Goal: Information Seeking & Learning: Learn about a topic

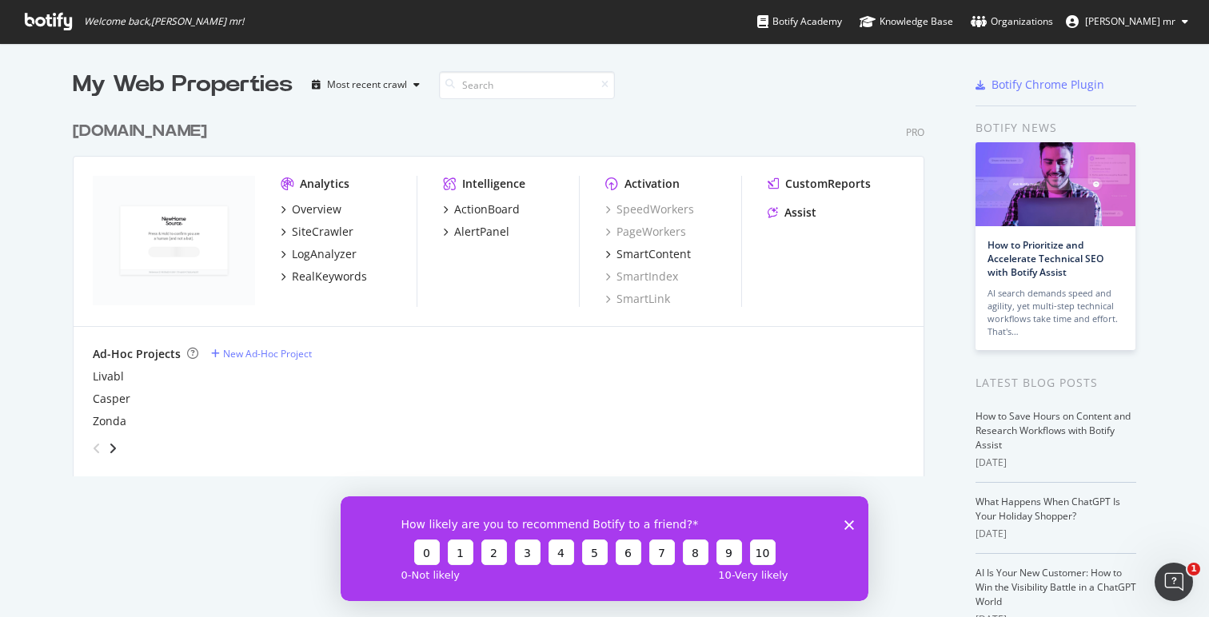
click at [301, 217] on div "Overview SiteCrawler LogAnalyzer RealKeywords" at bounding box center [349, 242] width 136 height 83
click at [314, 236] on div "SiteCrawler" at bounding box center [323, 232] width 62 height 16
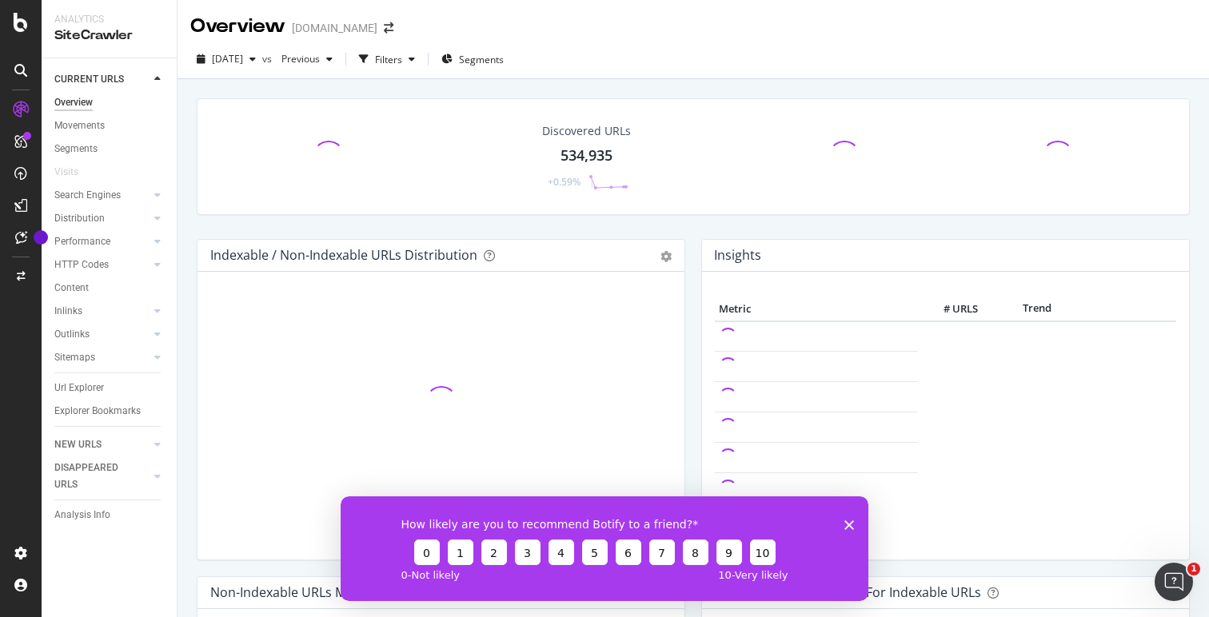
click at [828, 525] on polygon "Close survey" at bounding box center [849, 525] width 10 height 10
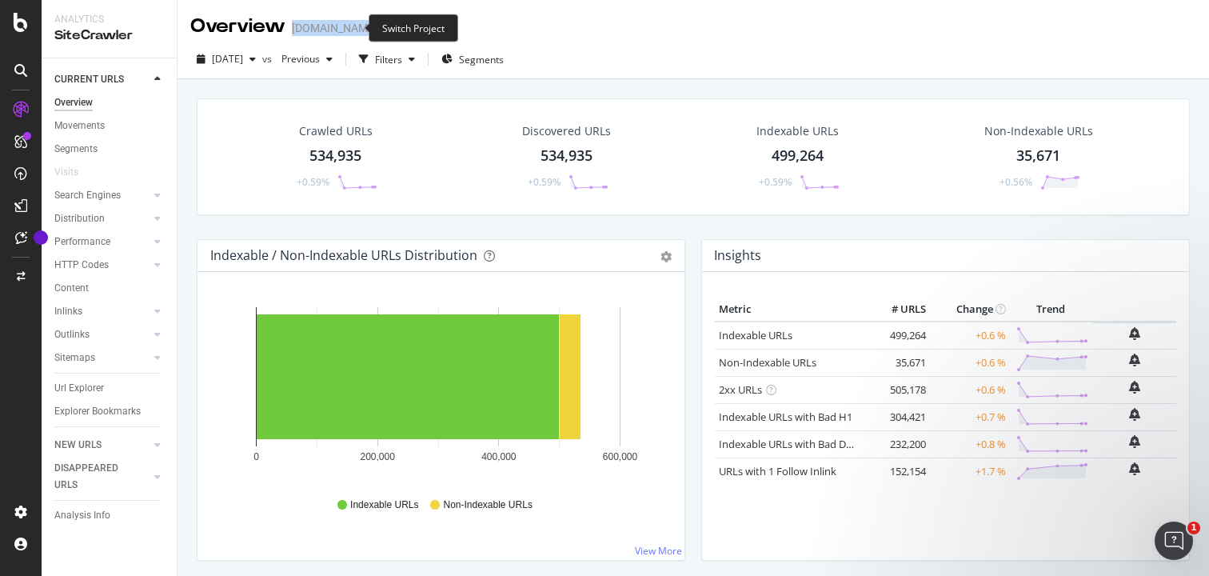
drag, startPoint x: 305, startPoint y: 28, endPoint x: 342, endPoint y: 26, distance: 36.8
click at [342, 26] on div "Overview [DOMAIN_NAME]" at bounding box center [299, 26] width 219 height 27
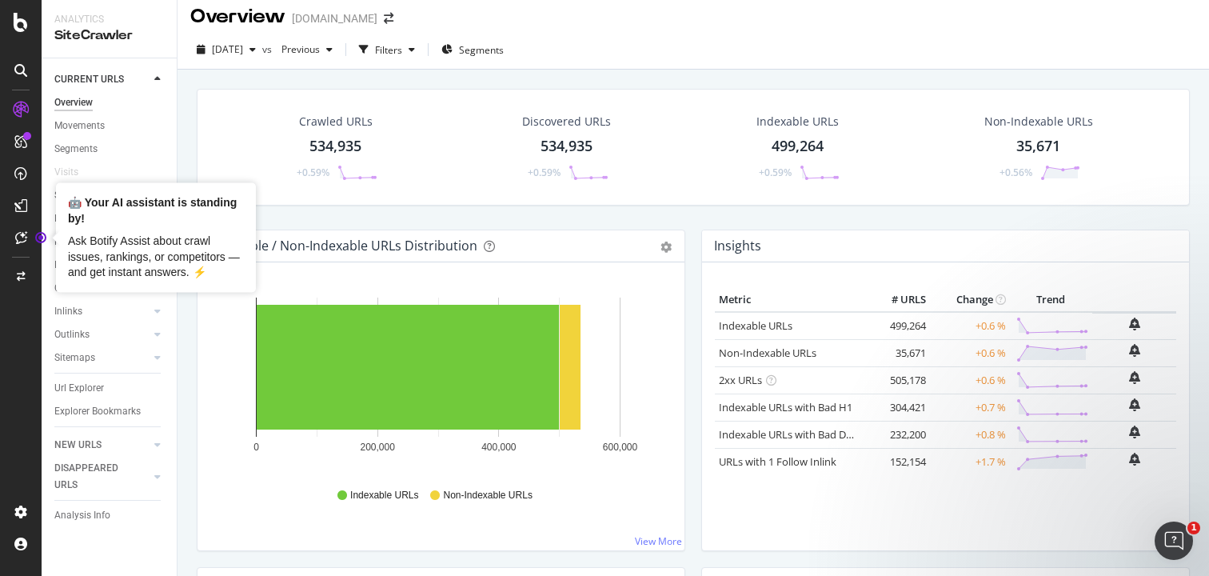
click at [201, 345] on div "Hold CMD (⌘) while clicking to filter the report. 0 200,000 400,000 600,000 ...…" at bounding box center [440, 406] width 487 height 288
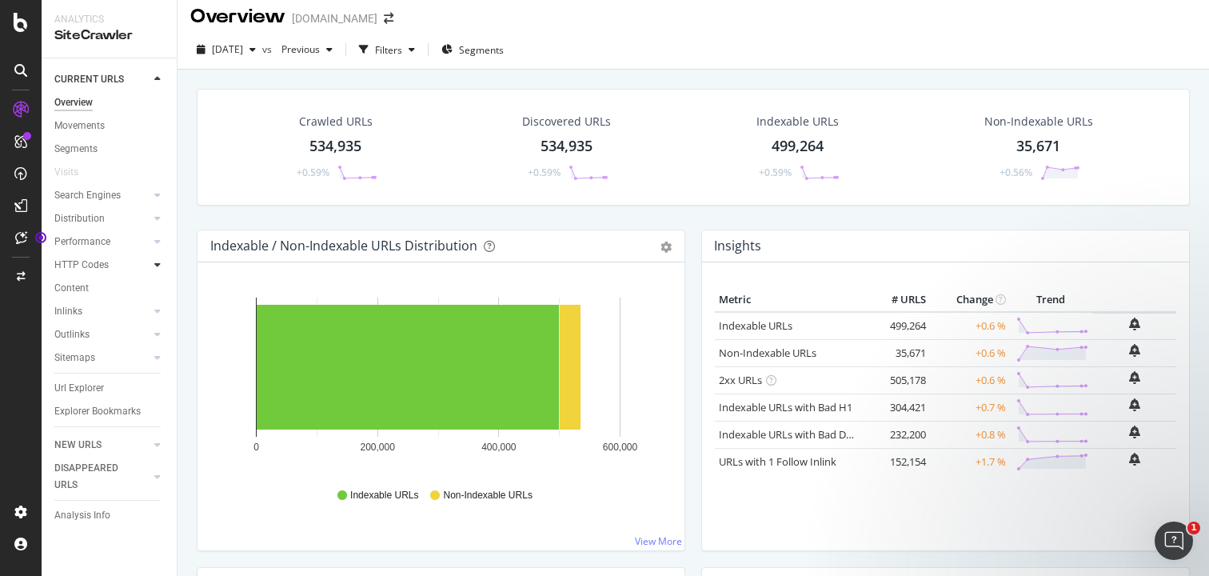
click at [153, 260] on div at bounding box center [157, 265] width 16 height 16
click at [89, 311] on div "Segments" at bounding box center [83, 311] width 43 height 17
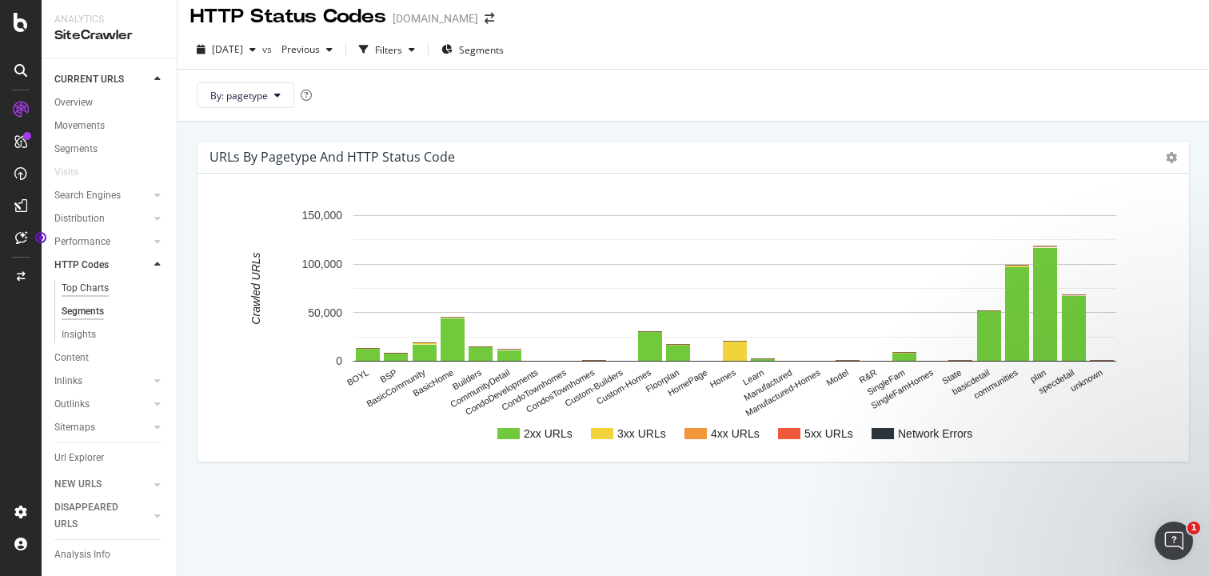
click at [102, 286] on div "Top Charts" at bounding box center [85, 288] width 47 height 17
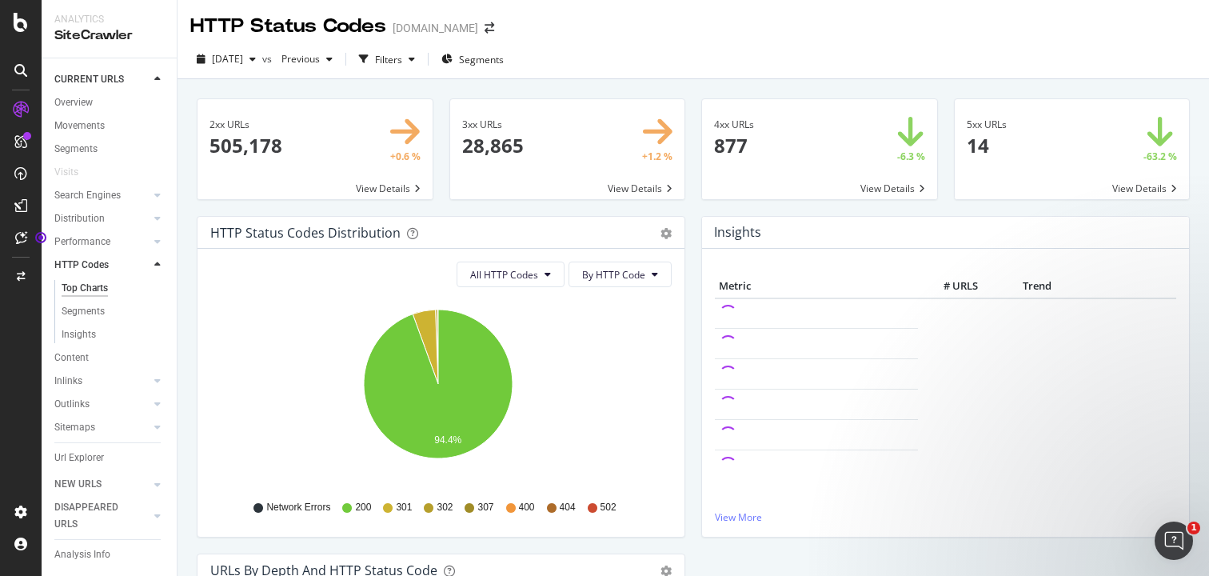
scroll to position [10, 0]
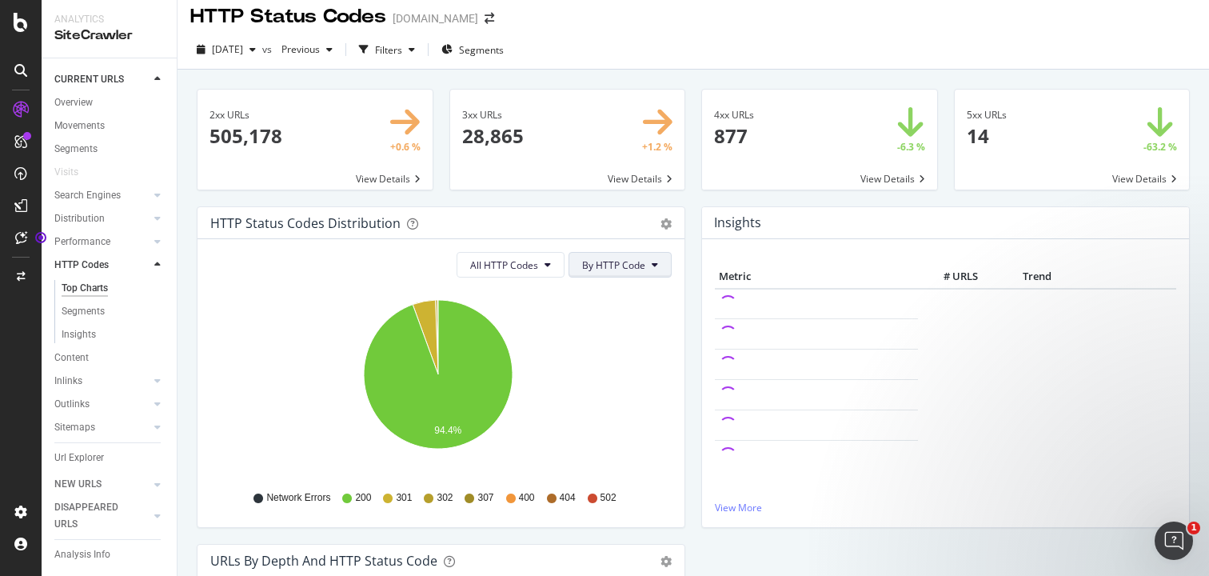
click at [630, 266] on span "By HTTP Code" at bounding box center [613, 265] width 63 height 14
click at [693, 256] on div "Insights Metric # URLS Trend View More" at bounding box center [945, 374] width 504 height 337
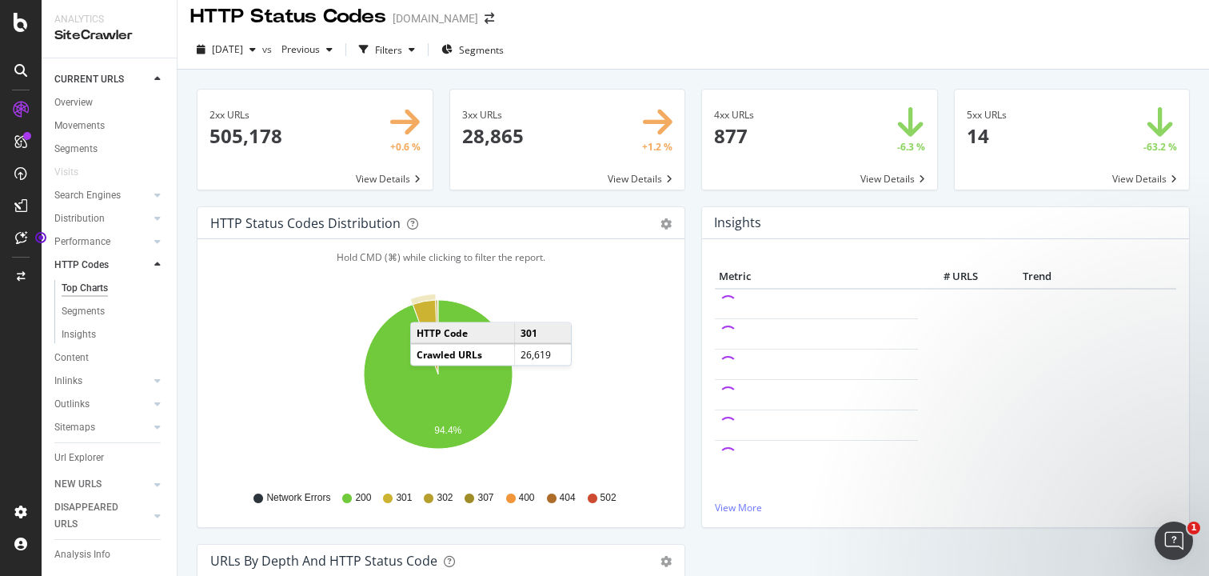
click at [425, 307] on icon "A chart." at bounding box center [426, 337] width 26 height 74
